Goal: Task Accomplishment & Management: Use online tool/utility

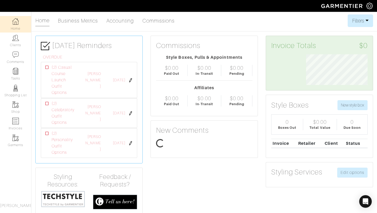
scroll to position [31, 69]
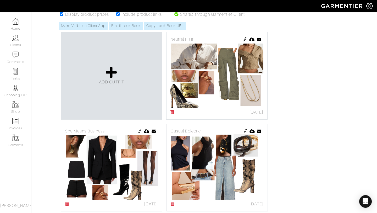
scroll to position [102, 0]
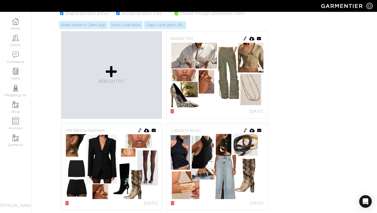
click at [244, 38] on img at bounding box center [245, 38] width 4 height 4
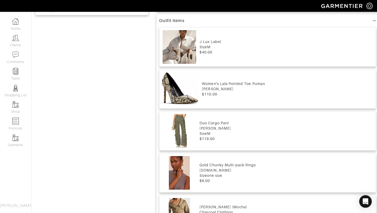
scroll to position [359, 0]
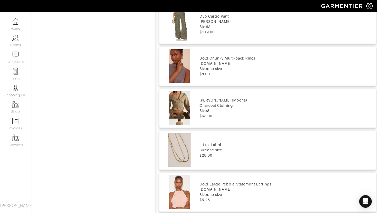
click at [198, 89] on div "Arion Shirt (Mocha) Charcoal Clothing Size 8 $63.00" at bounding box center [267, 107] width 217 height 39
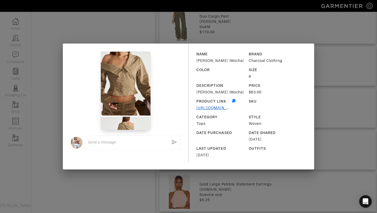
click at [209, 107] on link "https://charcoalclothing.com/collections/womens-long-sleeve-tops/products/arion…" at bounding box center [217, 107] width 43 height 4
click at [341, 43] on div "x NAME Arion Shirt (Mocha) BRAND Charcoal Clothing COLOR SIZE 8 DESCRIPTION Ari…" at bounding box center [188, 106] width 377 height 213
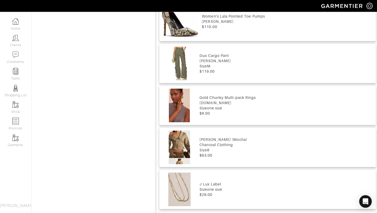
scroll to position [310, 0]
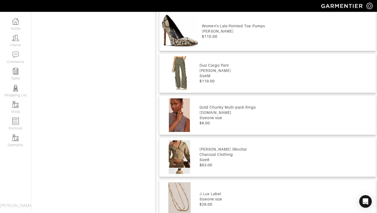
click at [200, 65] on div "Duo Cargo Pant" at bounding box center [286, 65] width 174 height 5
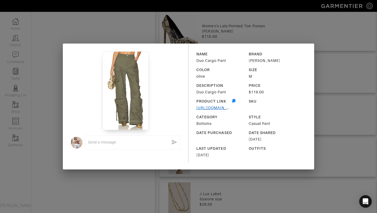
click at [203, 105] on link "https://www.revolve.com/steve-madden-duo-cargo-pant-in-olive/dp/SMAD-WP13/?d=Wo…" at bounding box center [233, 107] width 74 height 4
click at [331, 78] on div "x NAME Duo Cargo Pant BRAND Steve Madden COLOR olive SIZE M DESCRIPTION Duo Car…" at bounding box center [188, 106] width 377 height 213
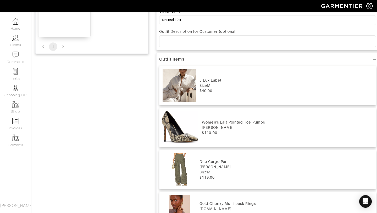
scroll to position [215, 0]
click at [266, 123] on div "Women's Lala Pointed Toe Pumps" at bounding box center [287, 121] width 171 height 5
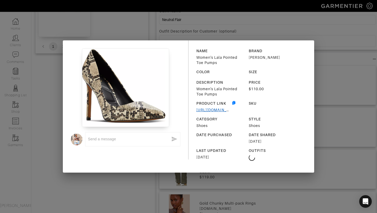
click at [211, 111] on link "https://click.linksynergy.com/deeplink?id=lqR77dWgoj4&mid=3184&u1=SharraGreene&…" at bounding box center [233, 110] width 75 height 4
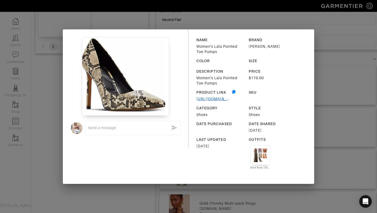
click at [210, 97] on link "https://click.linksynergy.com/deeplink?id=lqR77dWgoj4&mid=3184&u1=SharraGreene&…" at bounding box center [233, 99] width 75 height 4
click at [321, 31] on div "x NAME Women's Lala Pointed Toe Pumps BRAND ALDO COLOR SIZE DESCRIPTION Women's…" at bounding box center [188, 106] width 377 height 213
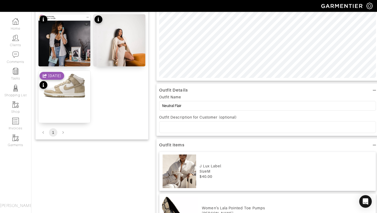
scroll to position [216, 0]
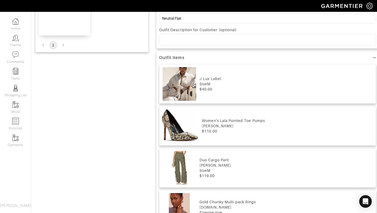
click at [211, 119] on div "Women's Lala Pointed Toe Pumps" at bounding box center [287, 120] width 171 height 5
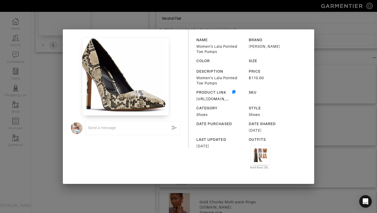
click at [314, 78] on div "NAME Women's Lala Pointed Toe Pumps BRAND ALDO COLOR SIZE DESCRIPTION Women's L…" at bounding box center [251, 106] width 126 height 154
click at [341, 66] on div "x NAME Women's Lala Pointed Toe Pumps BRAND ALDO COLOR SIZE DESCRIPTION Women's…" at bounding box center [188, 106] width 377 height 213
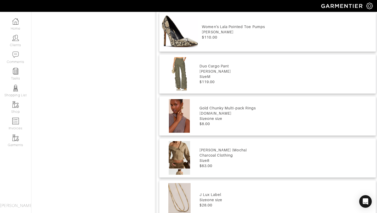
scroll to position [0, 0]
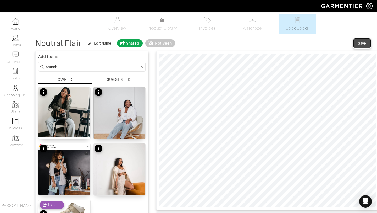
click at [364, 44] on div "Save" at bounding box center [362, 43] width 8 height 5
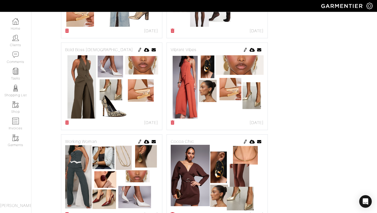
scroll to position [275, 0]
